Goal: Task Accomplishment & Management: Manage account settings

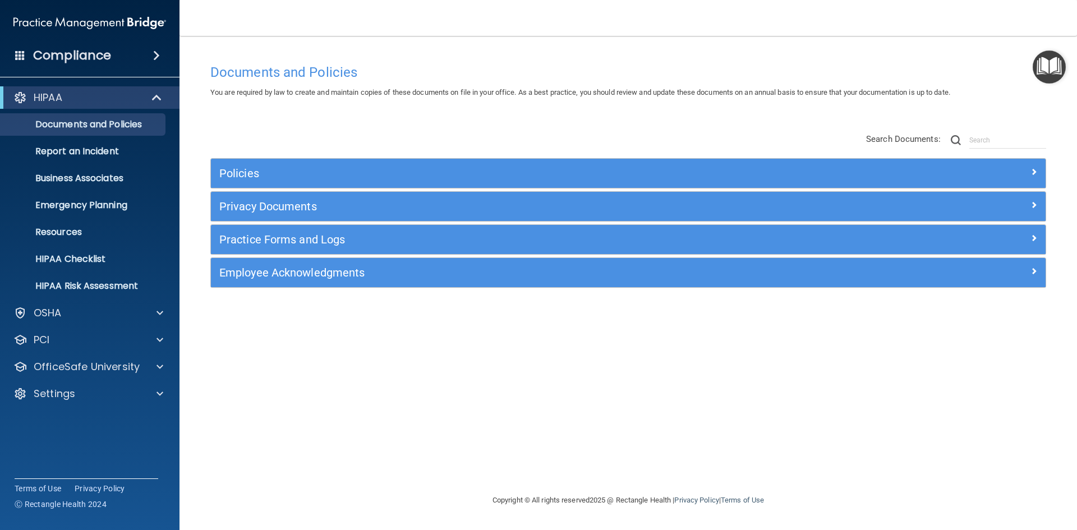
click at [1059, 67] on img "Open Resource Center" at bounding box center [1049, 66] width 33 height 33
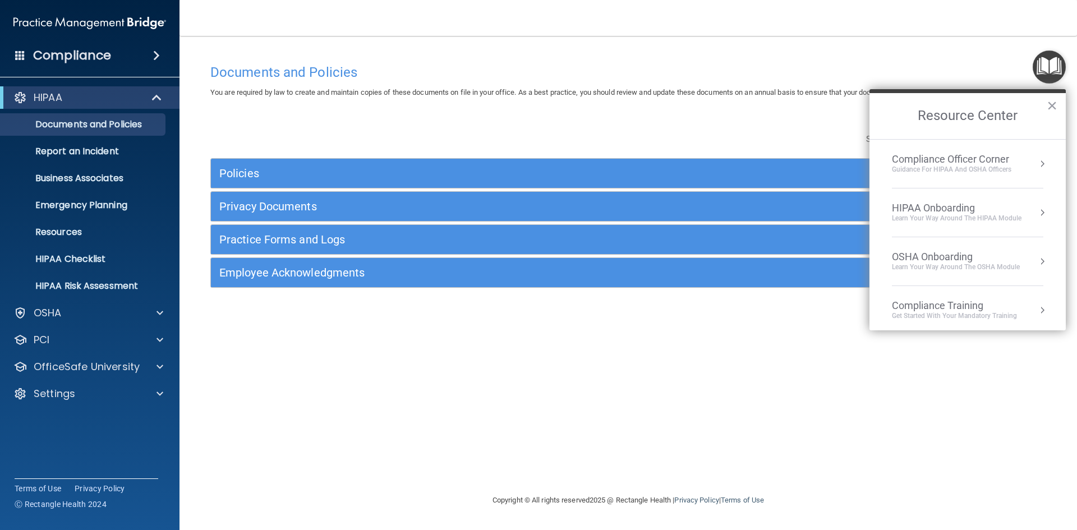
click at [965, 220] on div "Learn Your Way around the HIPAA module" at bounding box center [957, 219] width 130 height 10
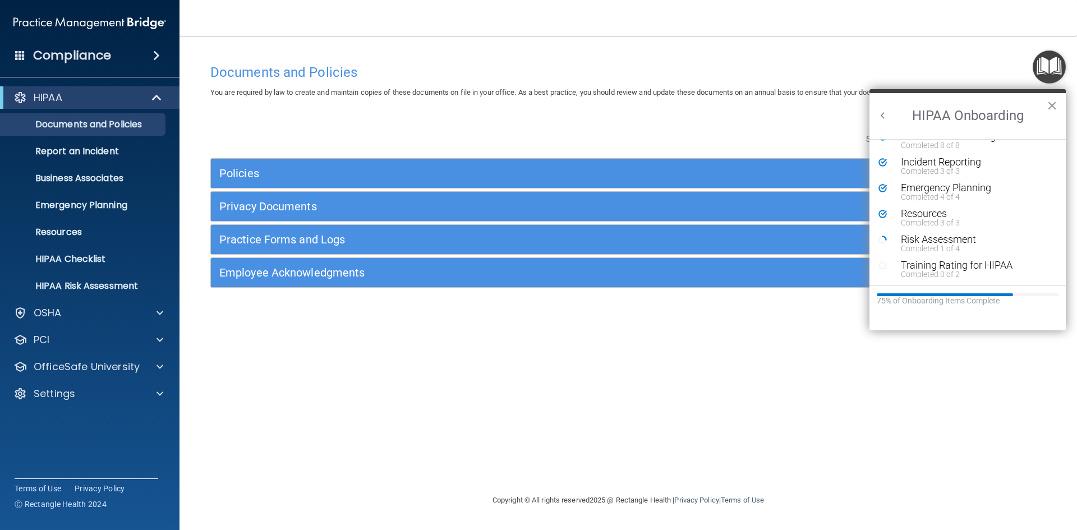
scroll to position [245, 0]
click at [971, 270] on div "Completed 0 of 2" at bounding box center [972, 274] width 142 height 8
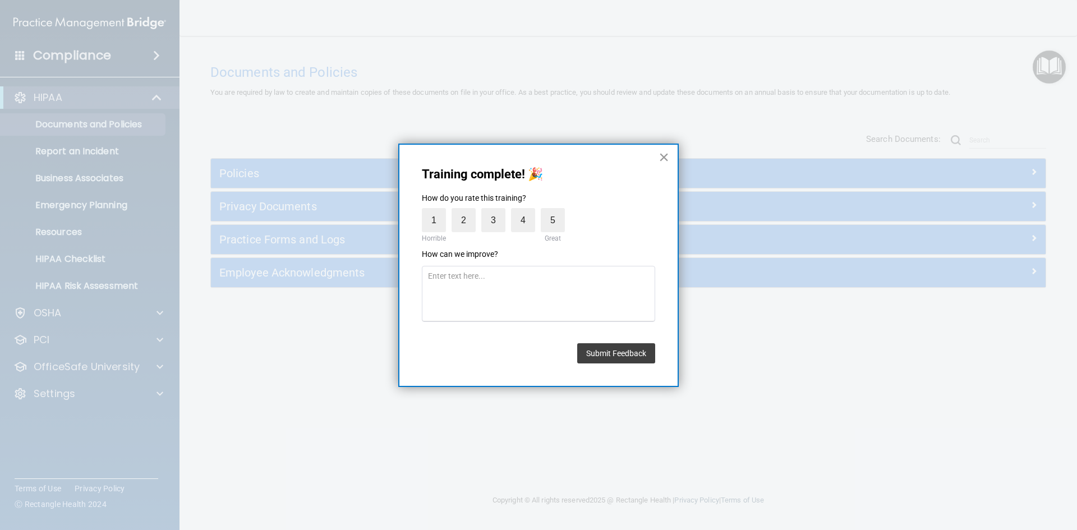
click at [664, 155] on button "×" at bounding box center [664, 157] width 11 height 18
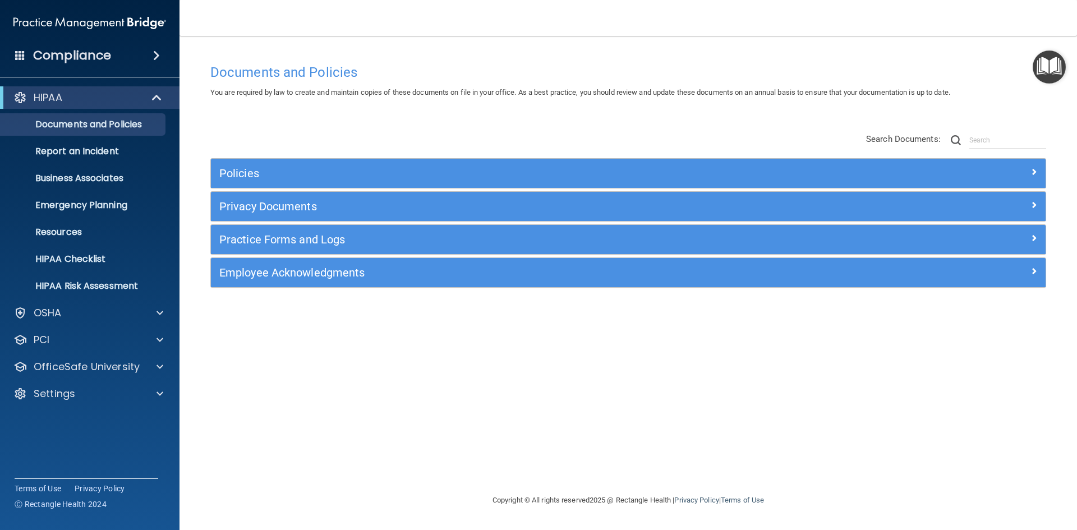
click at [1053, 65] on img "Open Resource Center" at bounding box center [1049, 66] width 33 height 33
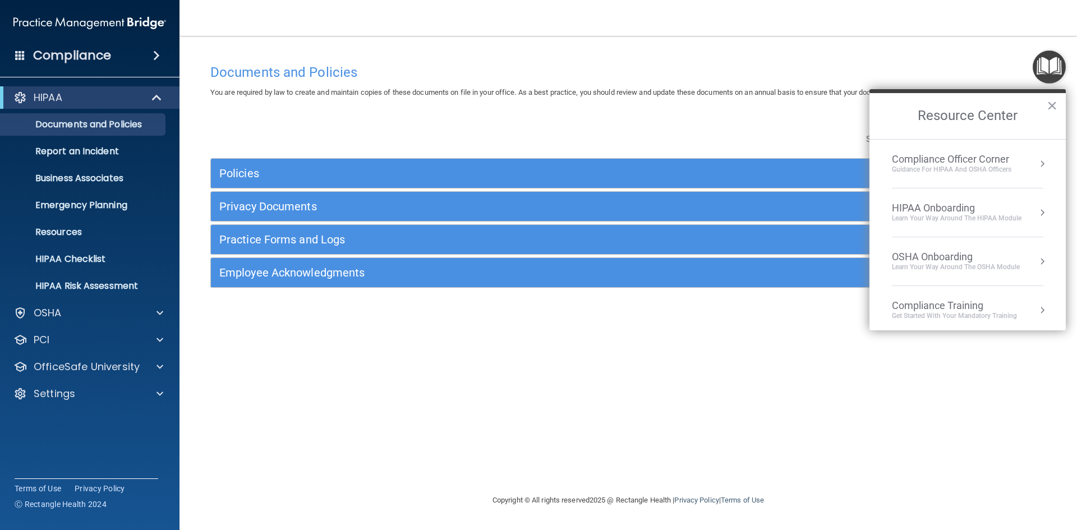
click at [954, 212] on div "HIPAA Onboarding" at bounding box center [957, 208] width 130 height 12
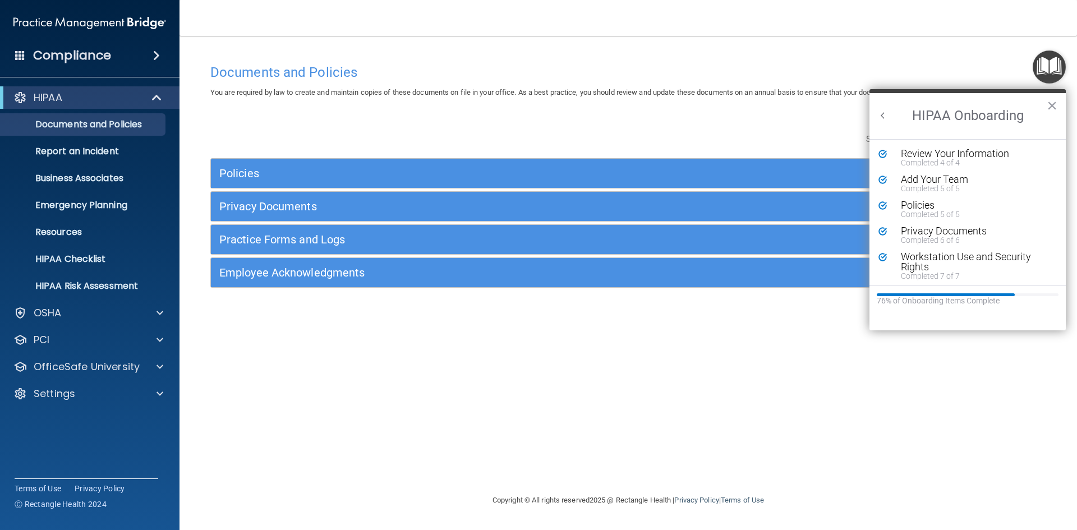
scroll to position [0, 0]
click at [946, 178] on div "Add Your Team" at bounding box center [972, 180] width 142 height 10
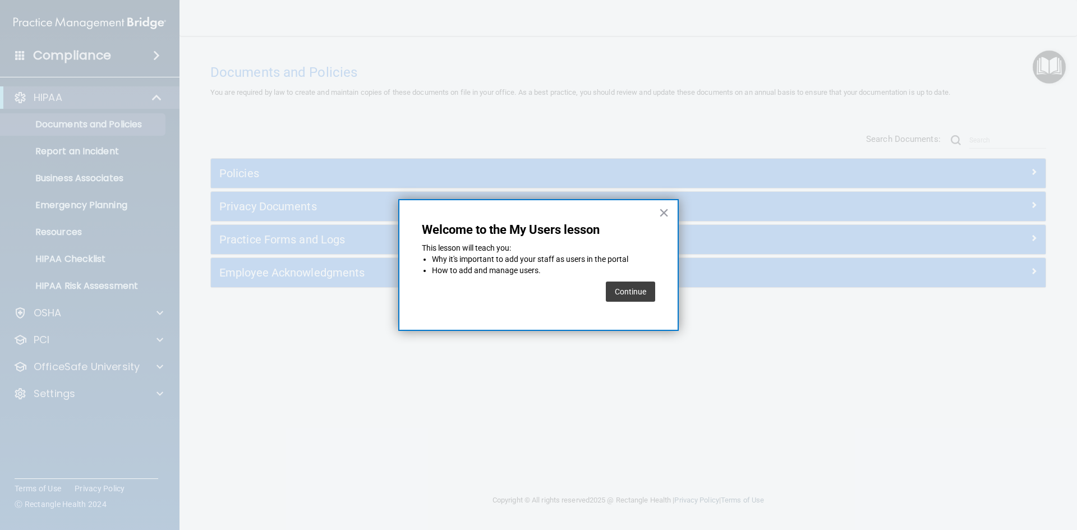
click at [617, 287] on button "Continue" at bounding box center [630, 292] width 49 height 20
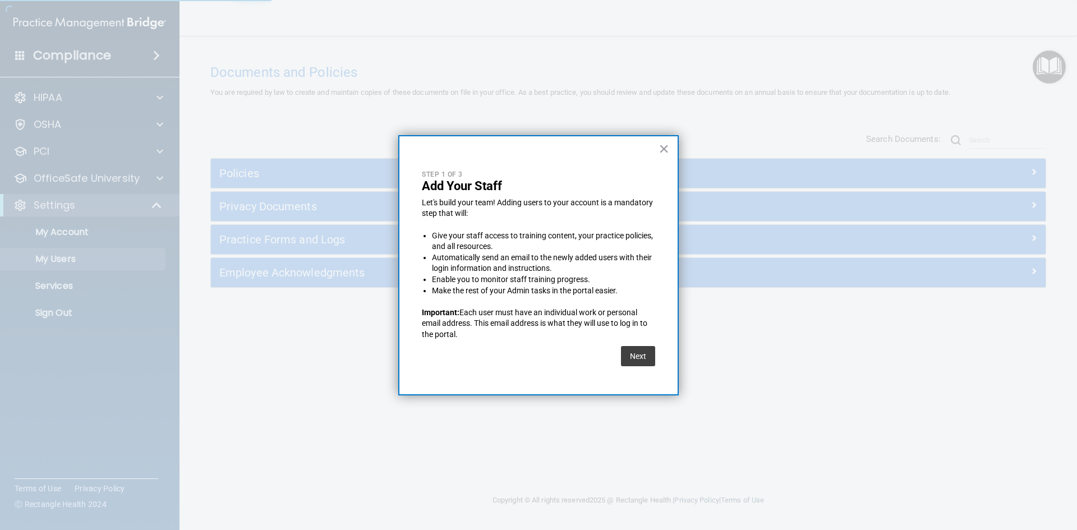
select select "20"
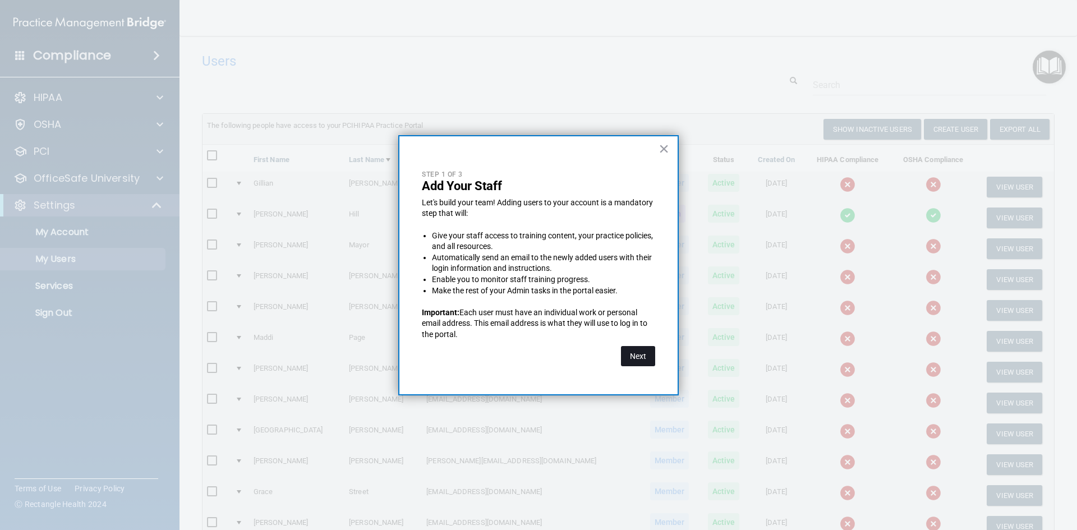
click at [637, 357] on button "Next" at bounding box center [638, 356] width 34 height 20
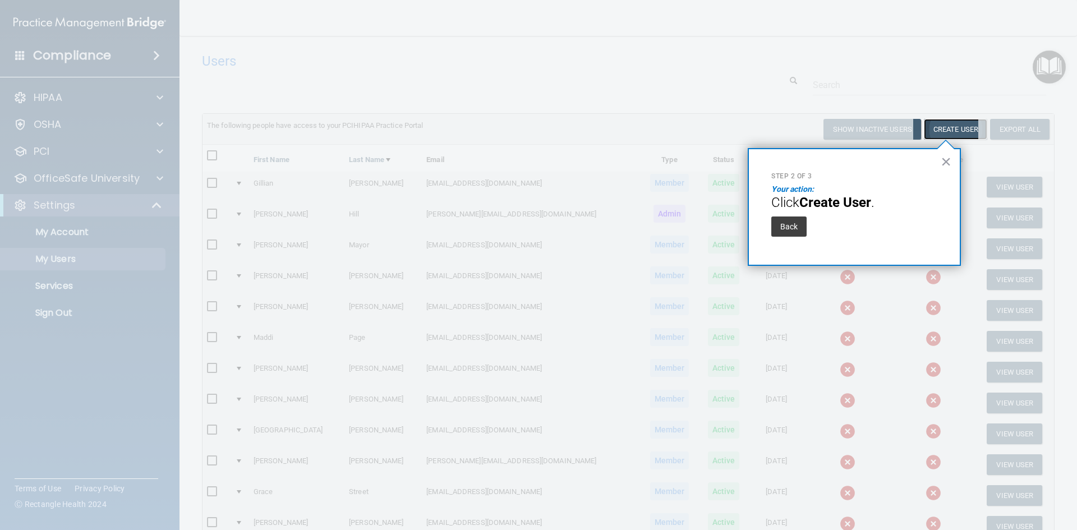
click at [961, 127] on button "Create User" at bounding box center [955, 129] width 63 height 21
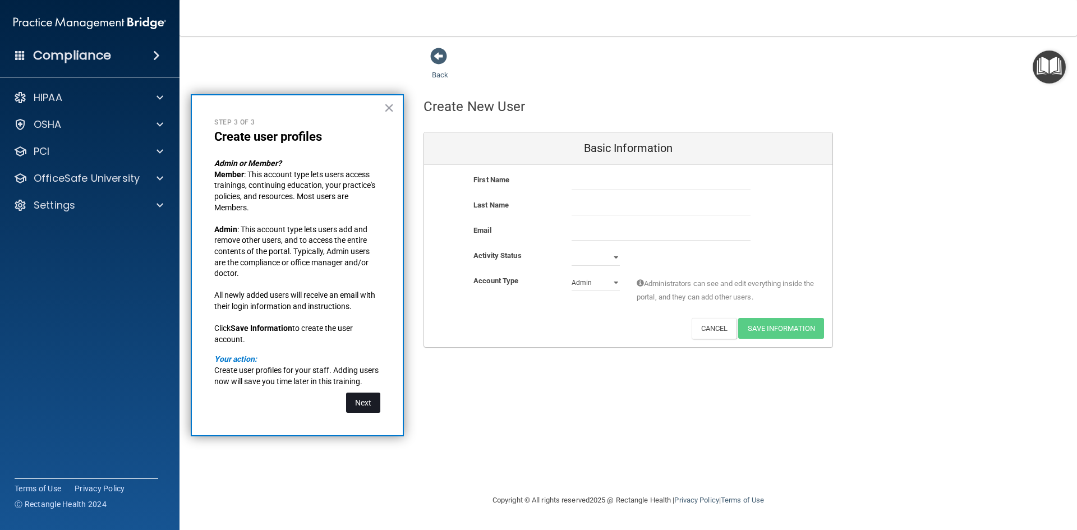
click at [362, 397] on button "Next" at bounding box center [363, 403] width 34 height 20
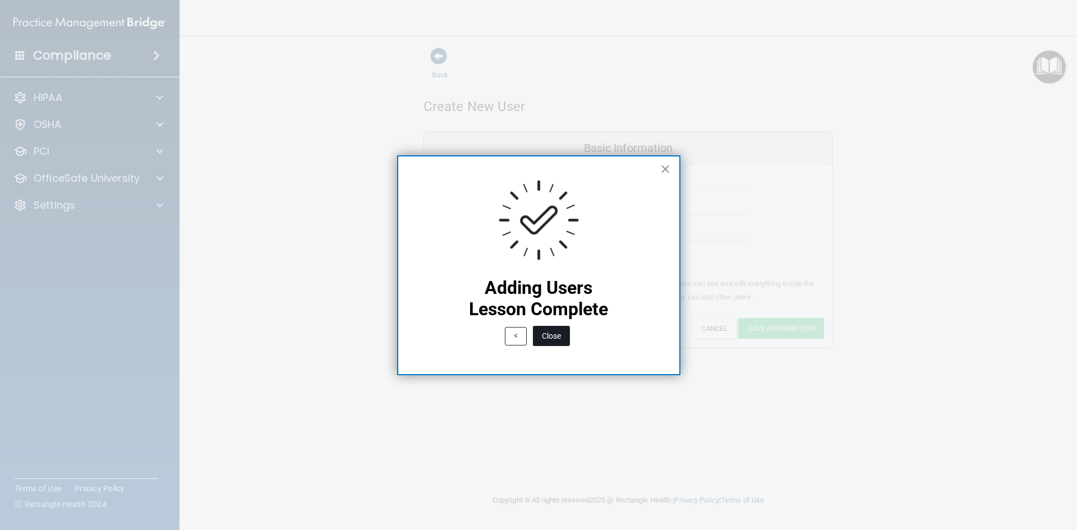
click at [560, 332] on button "Close" at bounding box center [551, 336] width 37 height 20
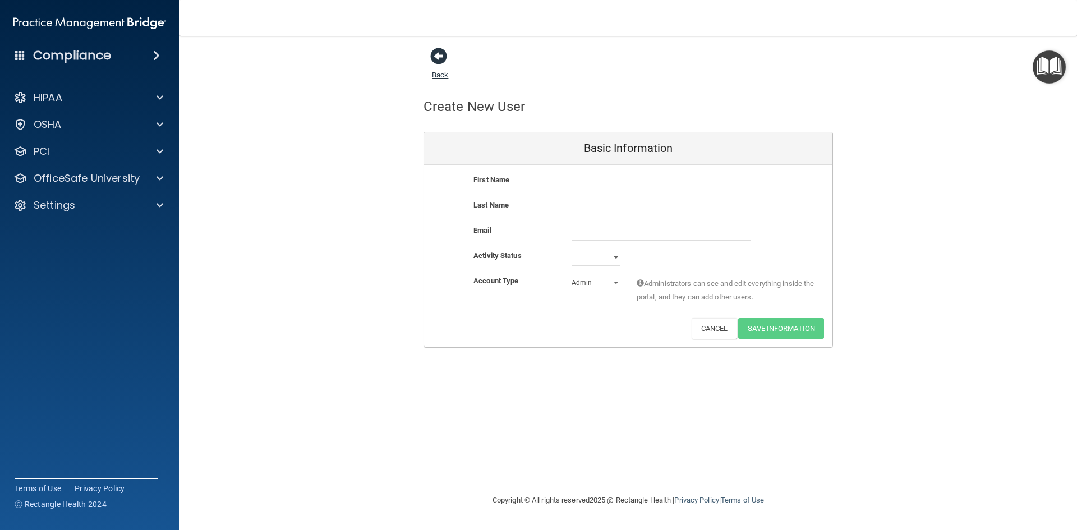
click at [435, 51] on span at bounding box center [438, 56] width 17 height 17
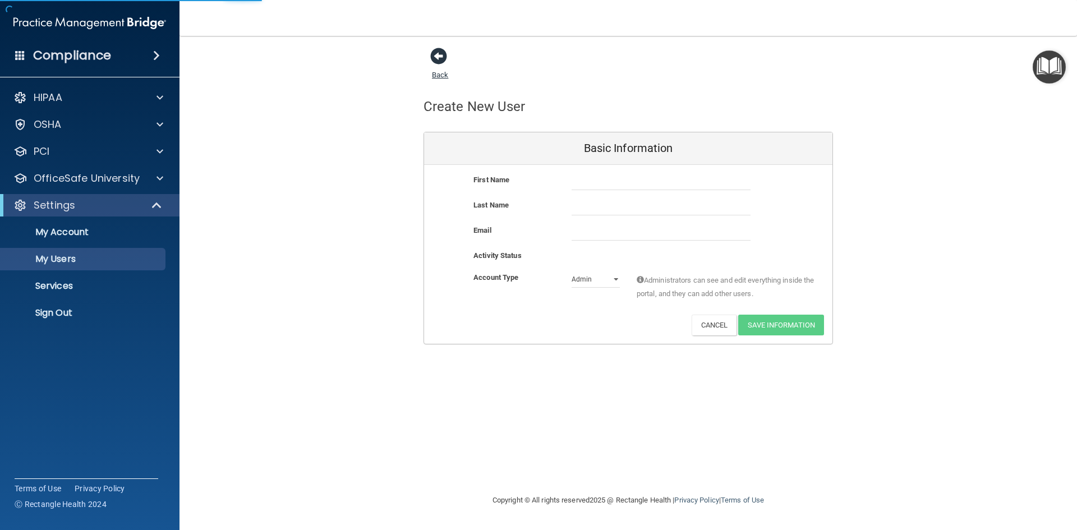
select select "20"
